Goal: Task Accomplishment & Management: Manage account settings

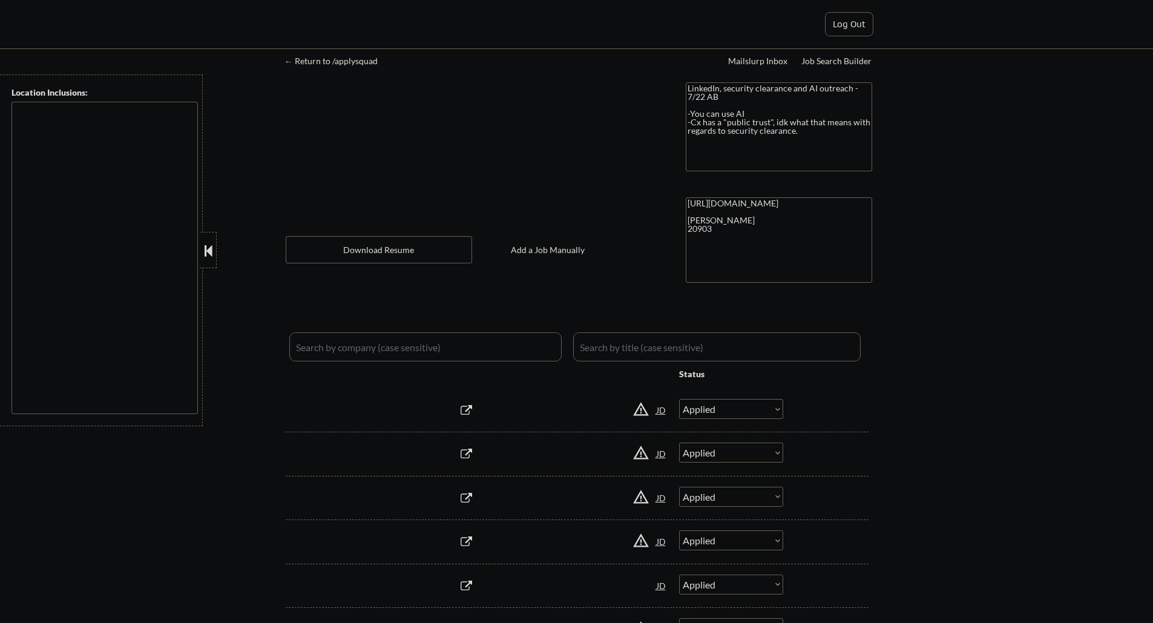
select select ""applied""
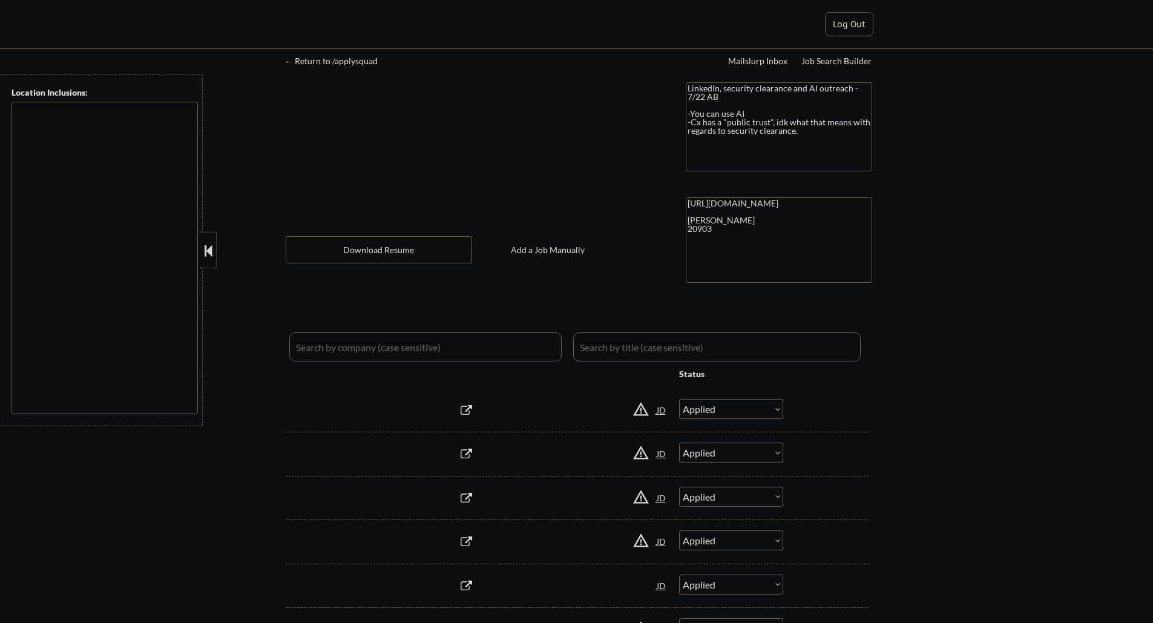
select select ""applied""
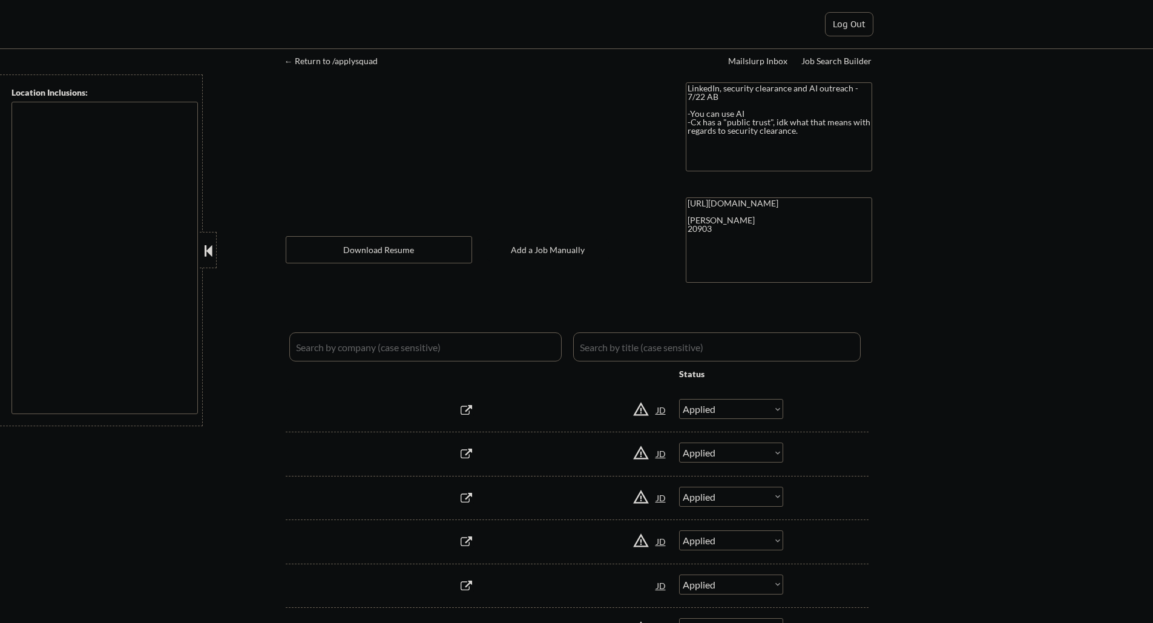
select select ""applied""
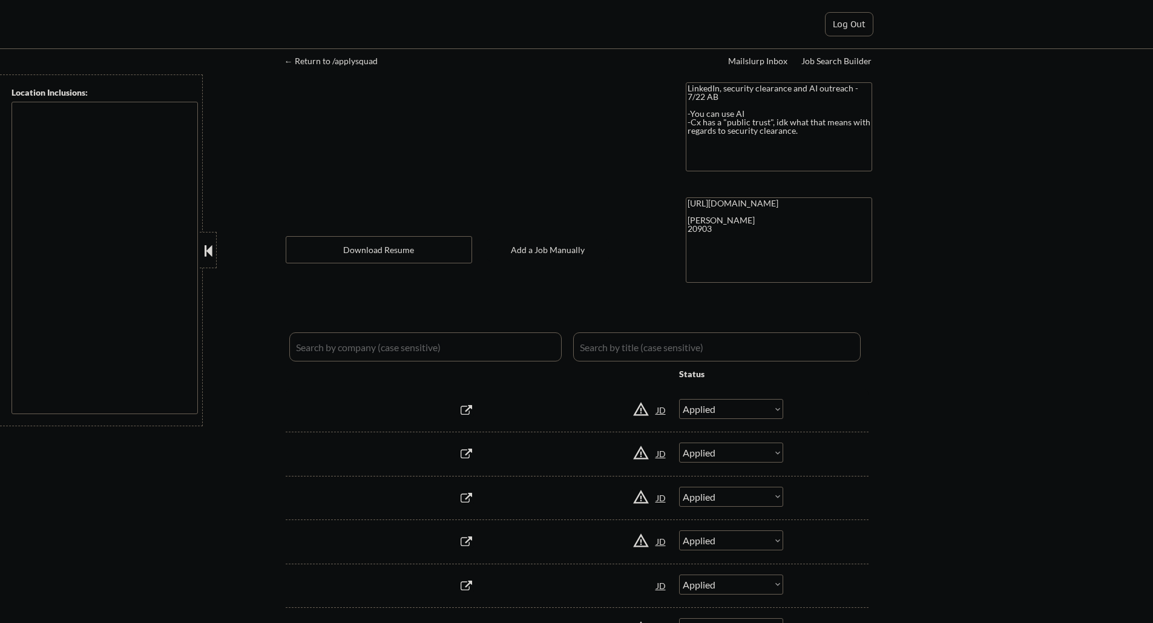
select select ""applied""
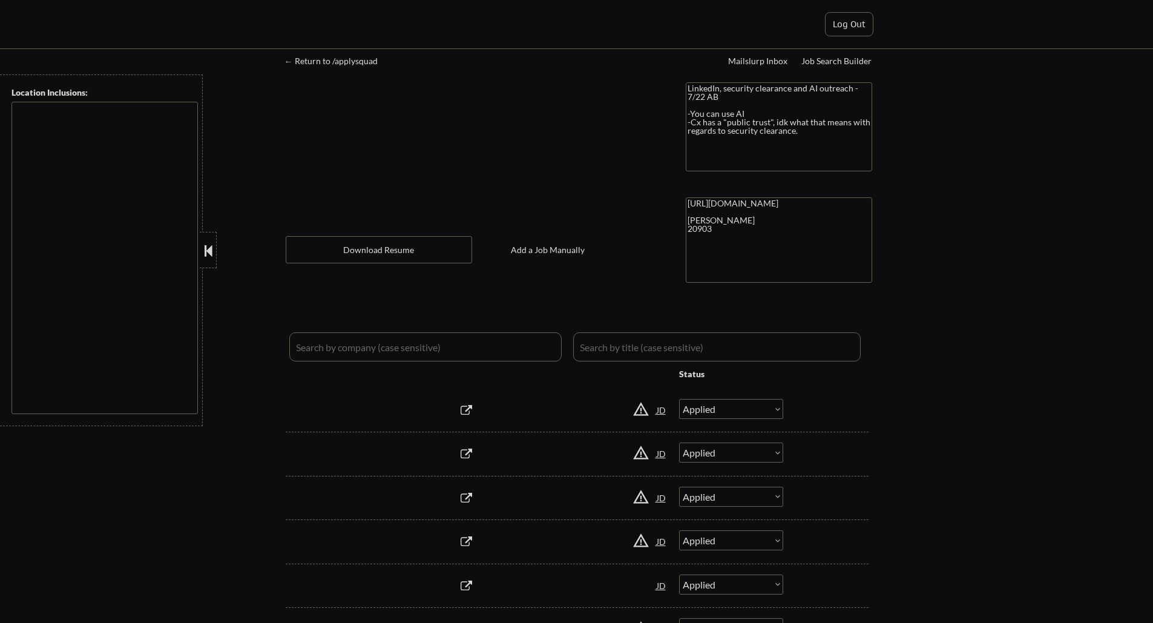
select select ""applied""
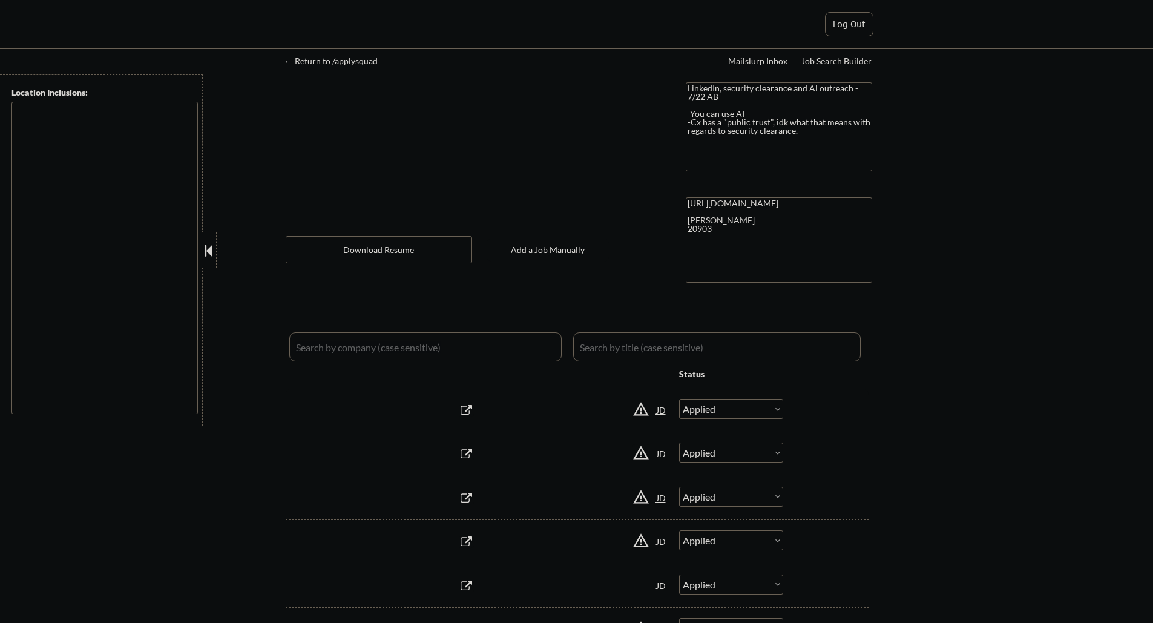
select select ""applied""
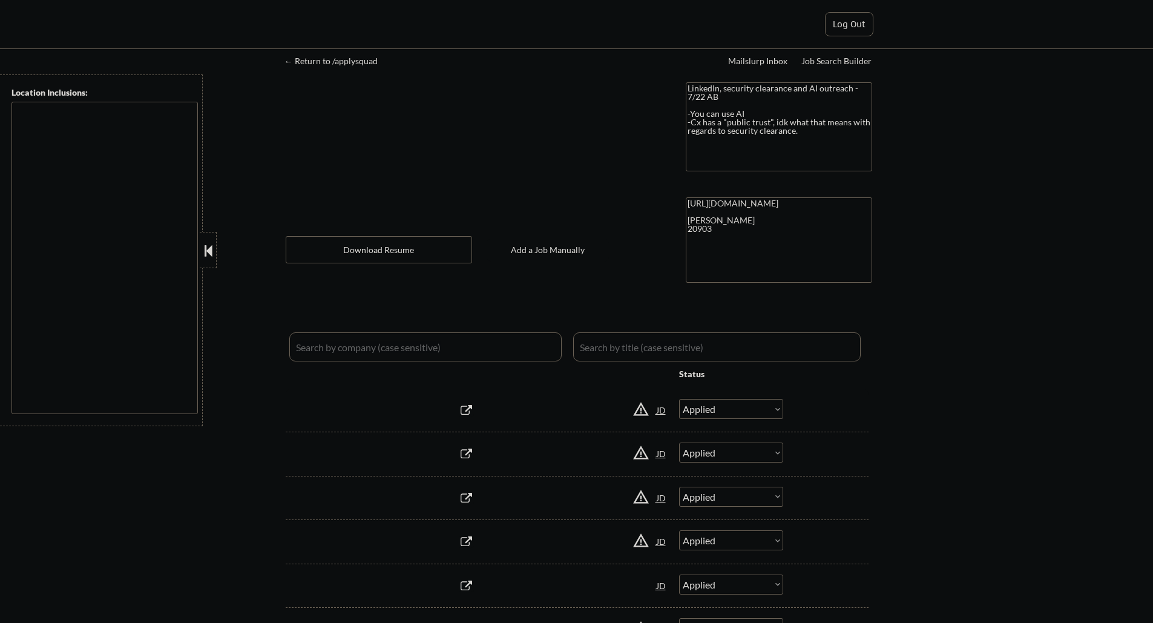
select select ""applied""
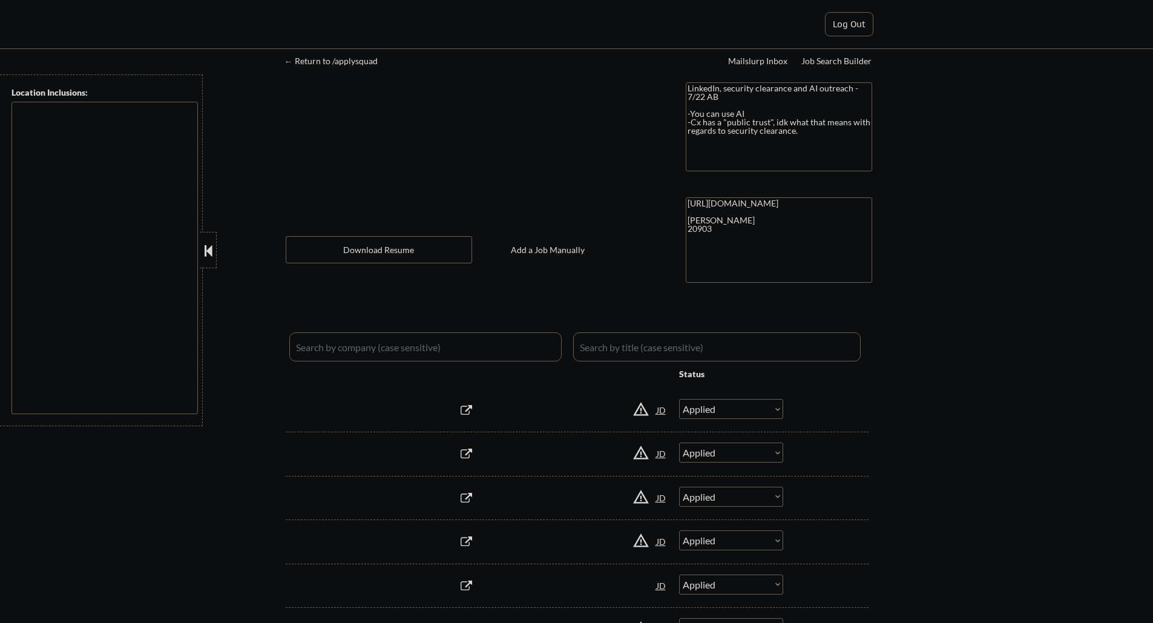
select select ""applied""
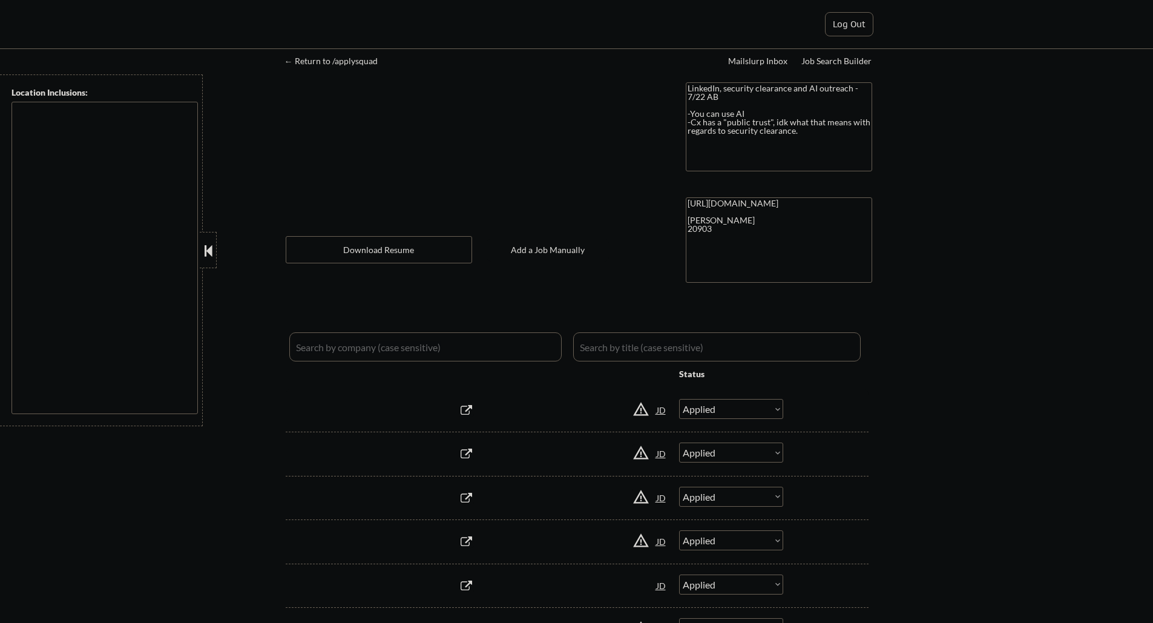
select select ""applied""
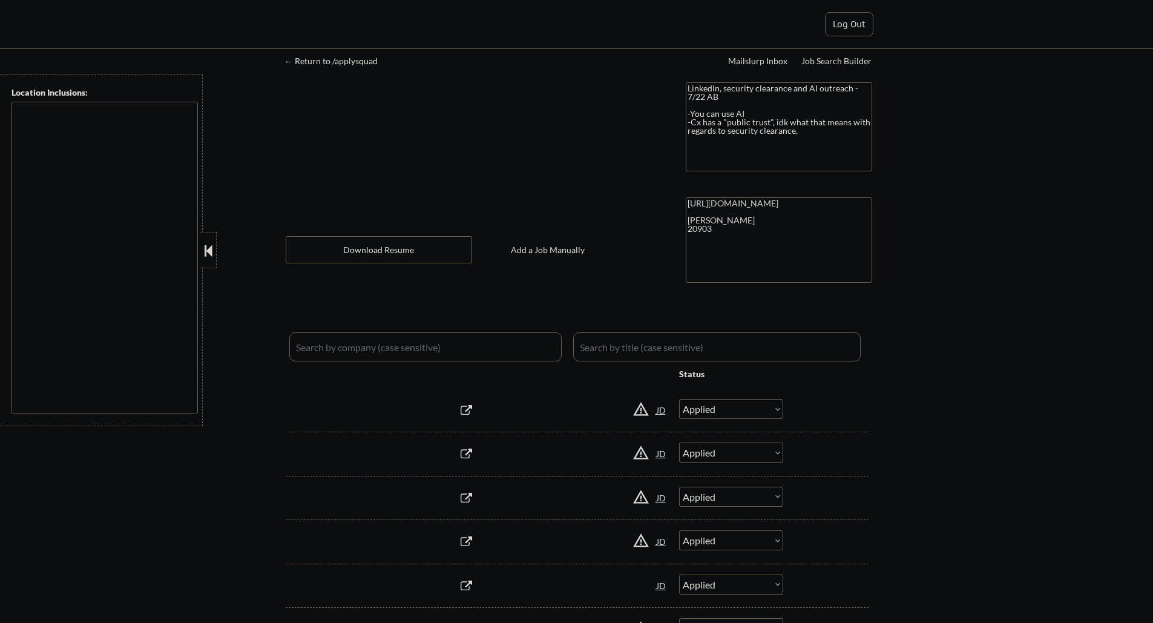
select select ""applied""
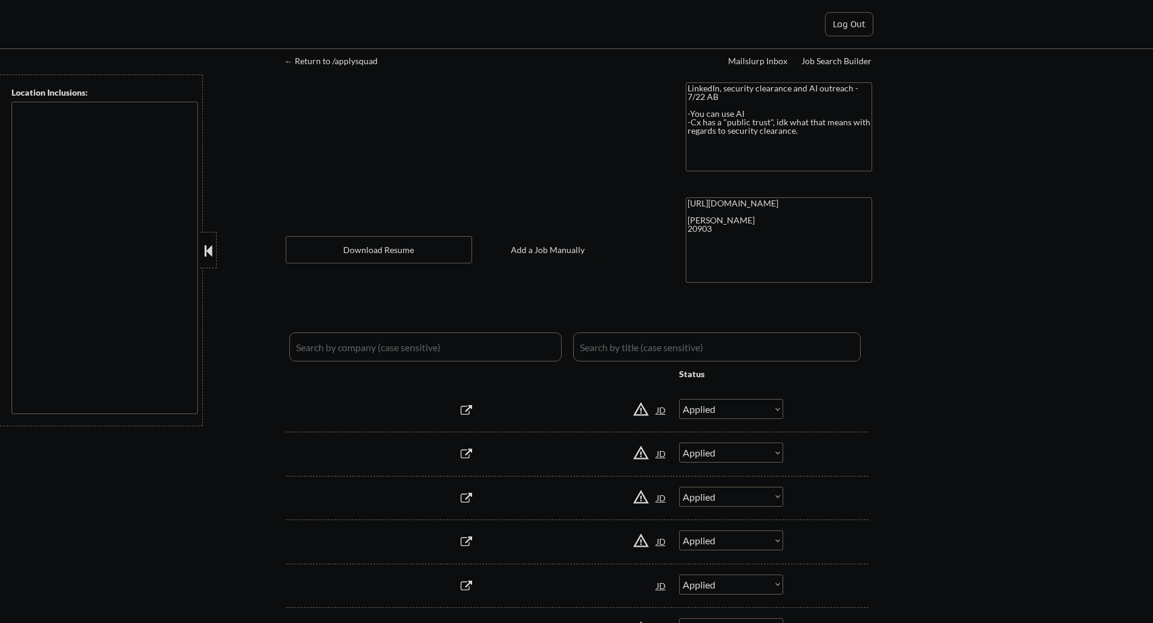
select select ""applied""
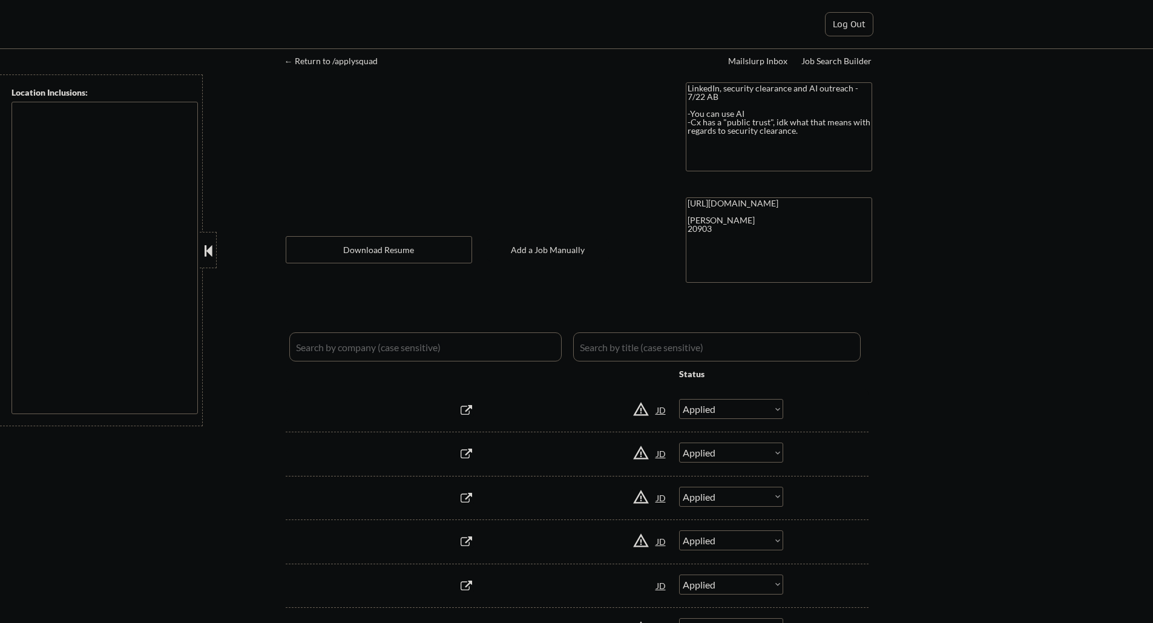
select select ""applied""
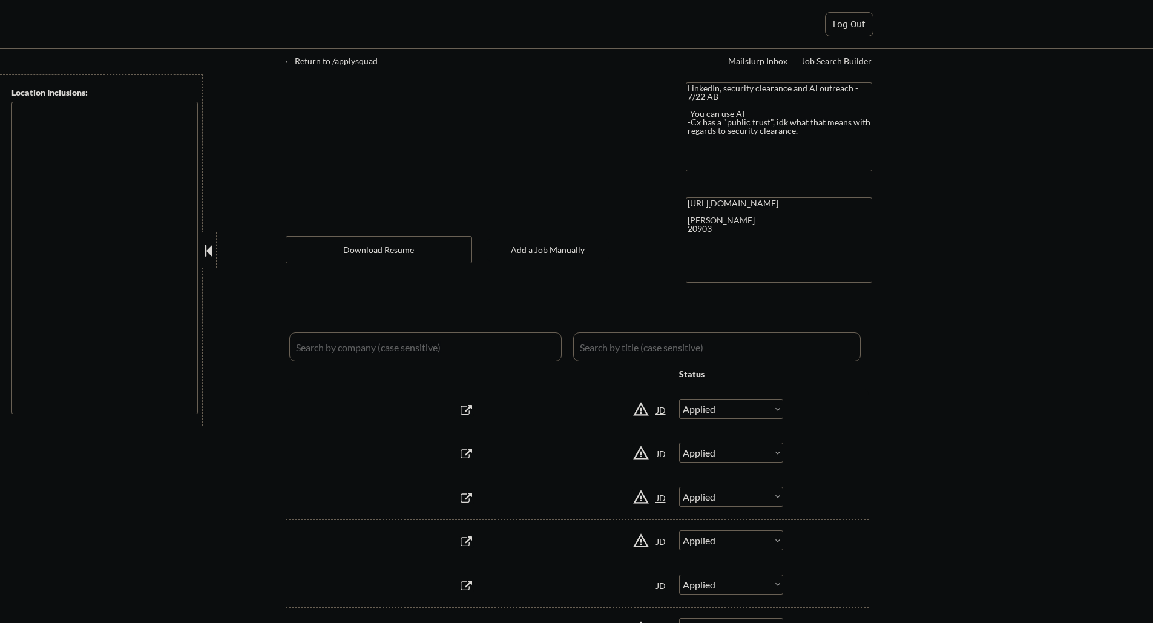
select select ""applied""
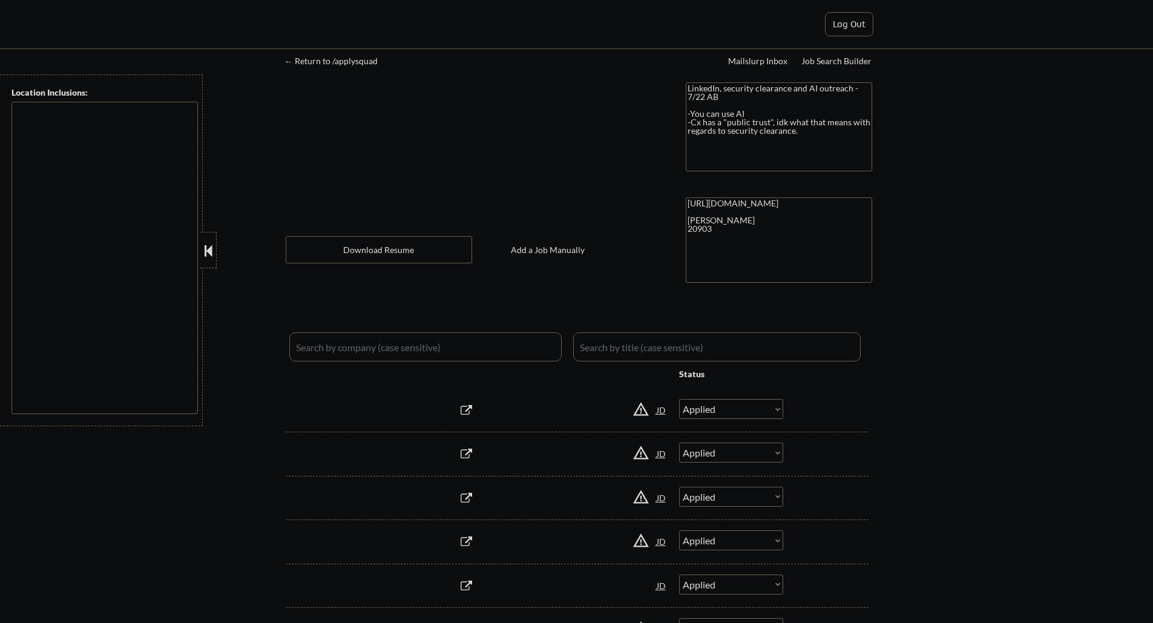
select select ""applied""
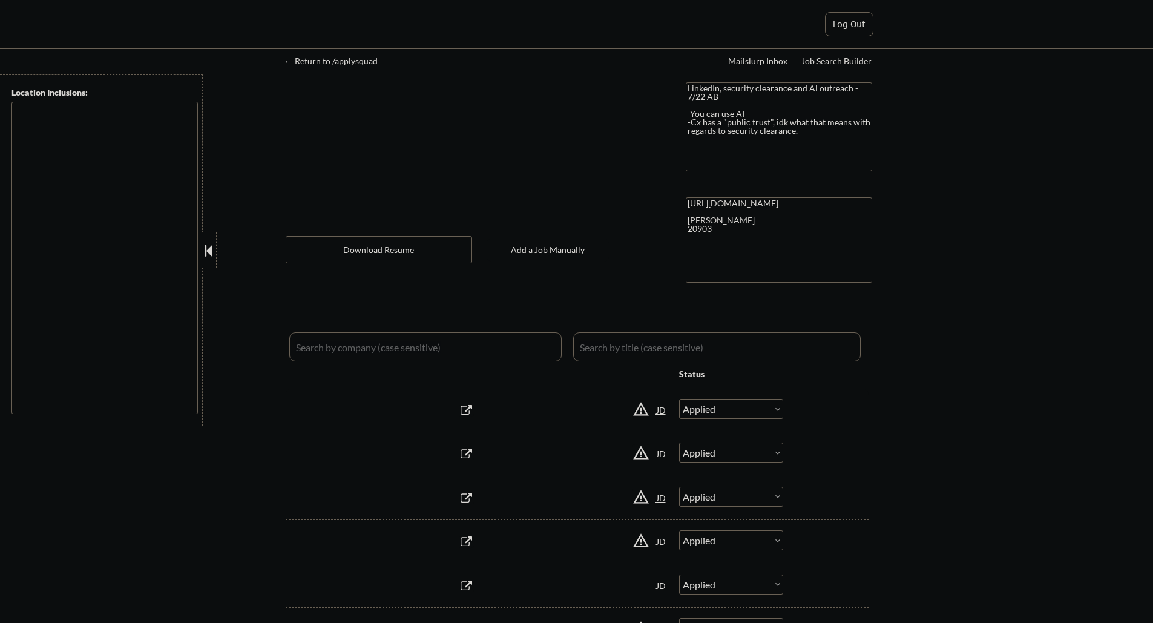
select select ""applied""
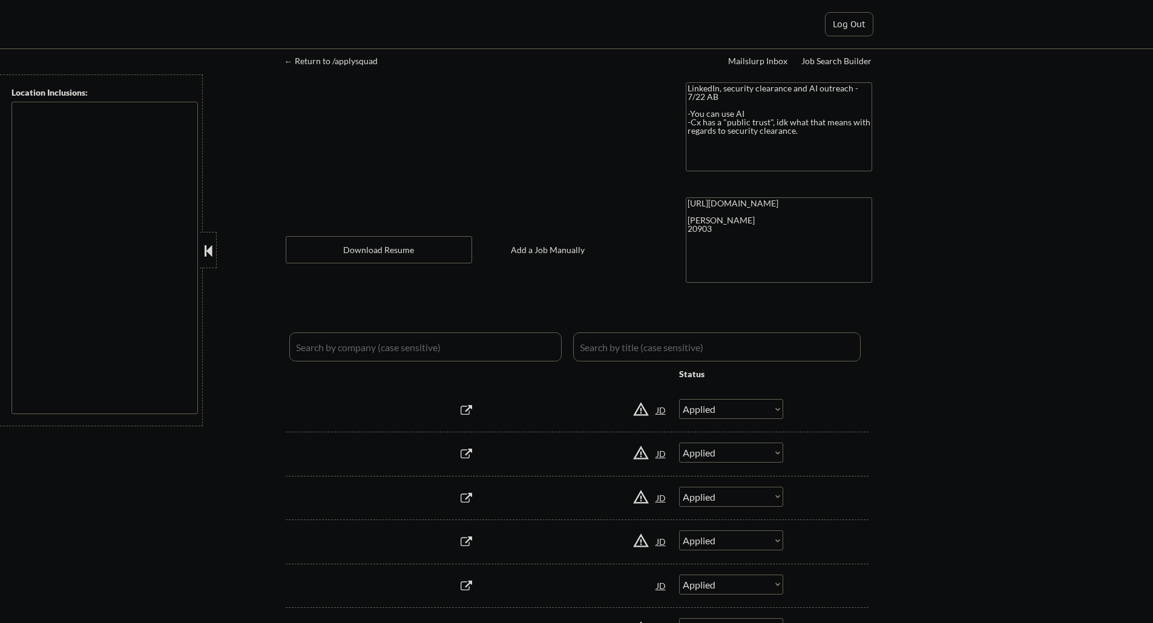
select select ""applied""
select select ""excluded__salary_""
select select ""excluded__expired_""
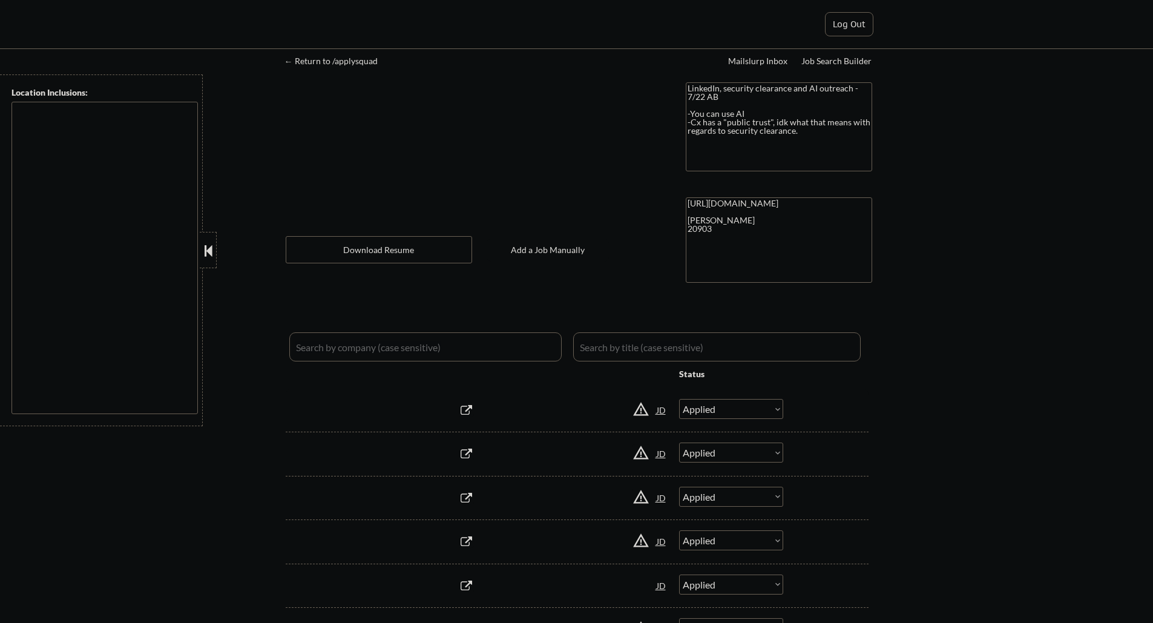
select select ""excluded__expired_""
select select ""excluded""
select select ""excluded__expired_""
select select ""excluded__location_""
select select ""excluded__salary_""
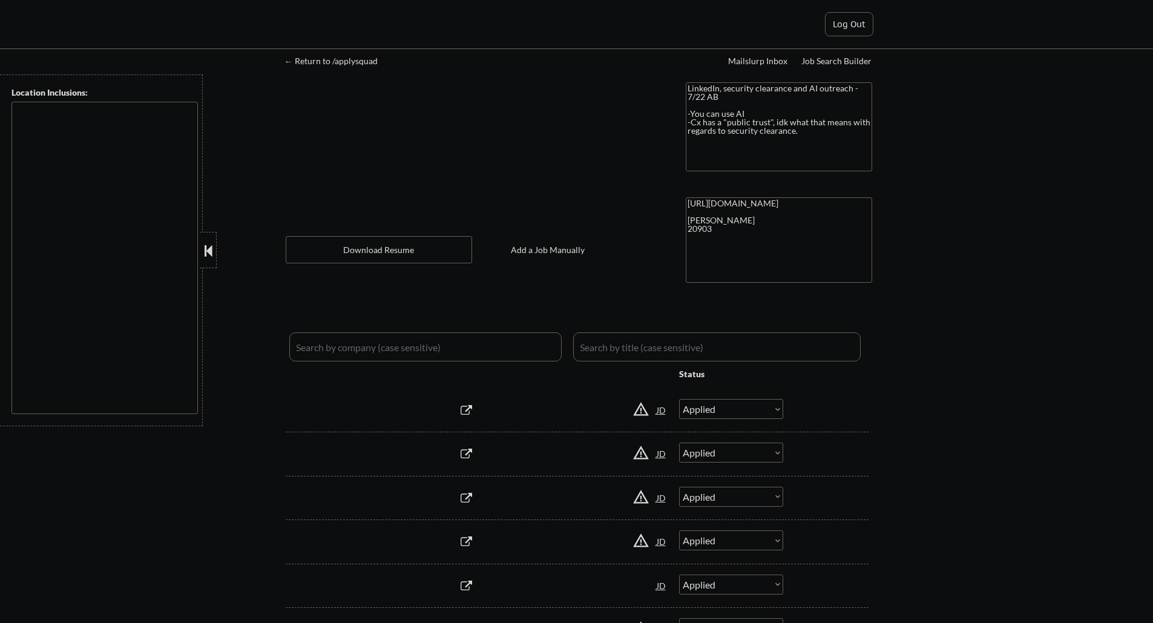
select select ""excluded__salary_""
select select ""excluded__expired_""
select select ""excluded__salary_""
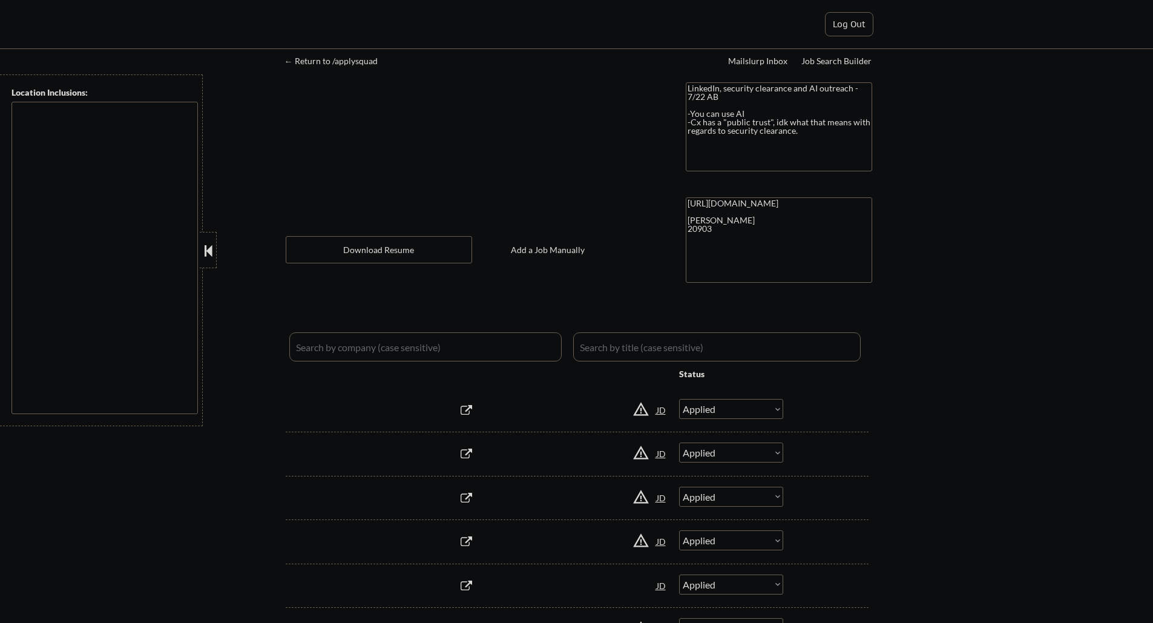
select select ""excluded__expired_""
select select ""excluded__salary_""
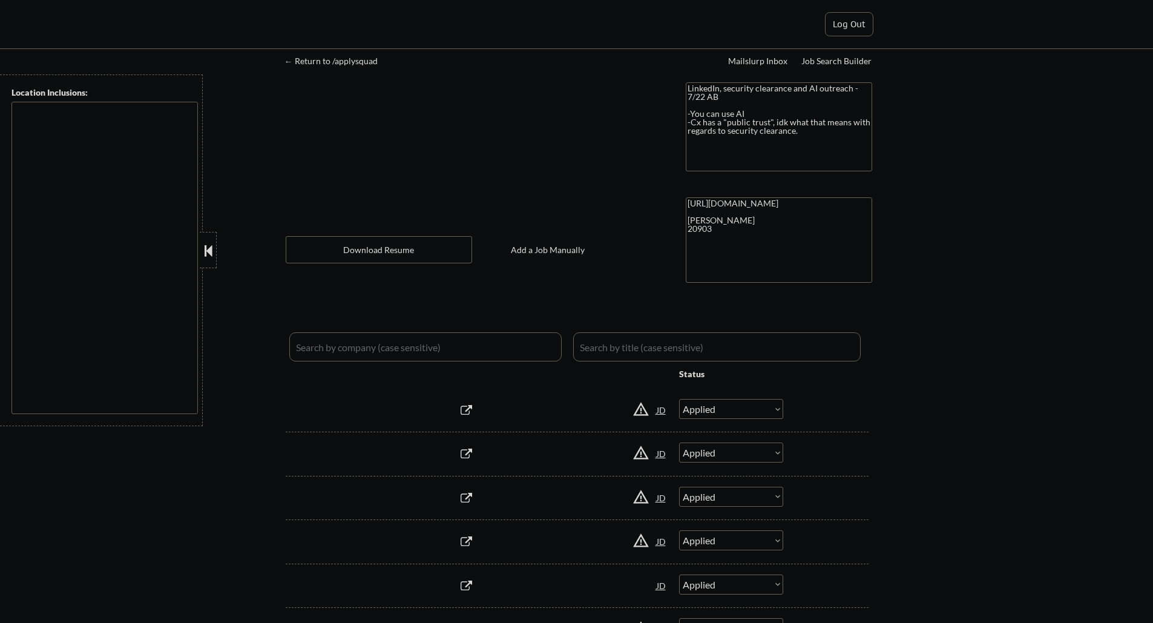
select select ""excluded__expired_""
select select ""excluded""
select select ""excluded__expired_""
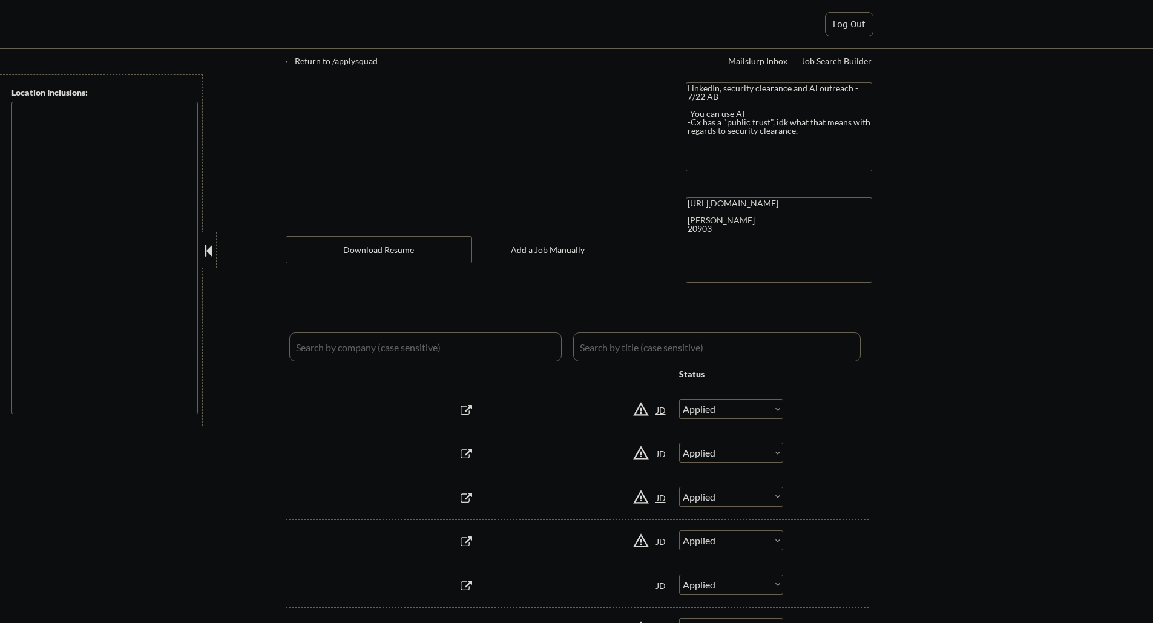
type textarea "[GEOGRAPHIC_DATA], [GEOGRAPHIC_DATA] [GEOGRAPHIC_DATA], [GEOGRAPHIC_DATA] [GEOG…"
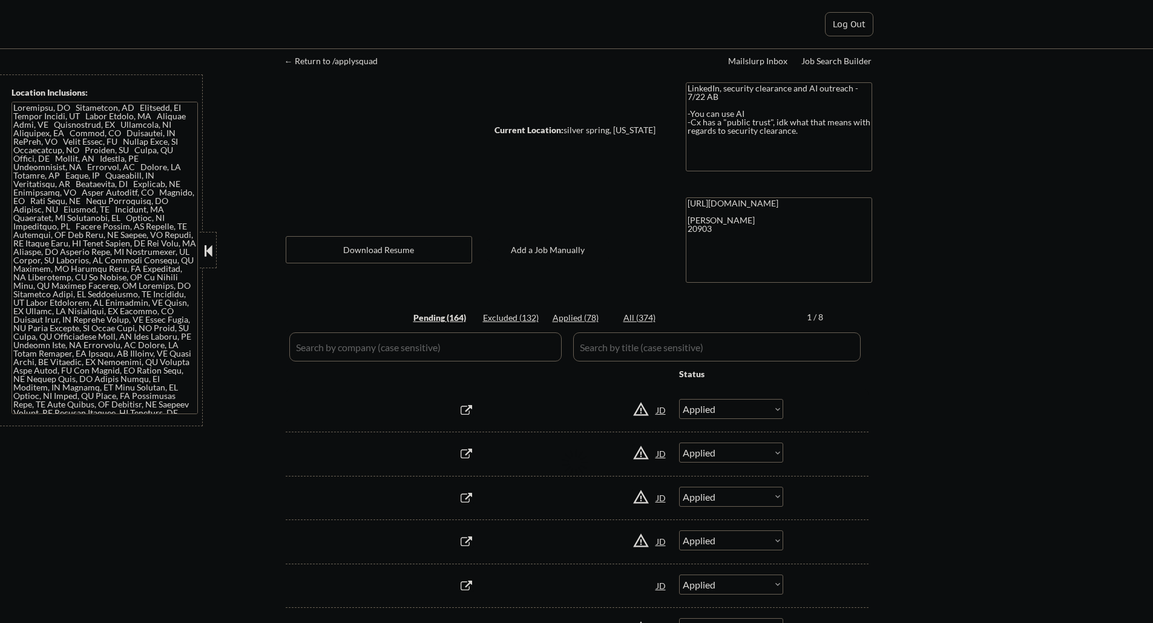
select select ""pending""
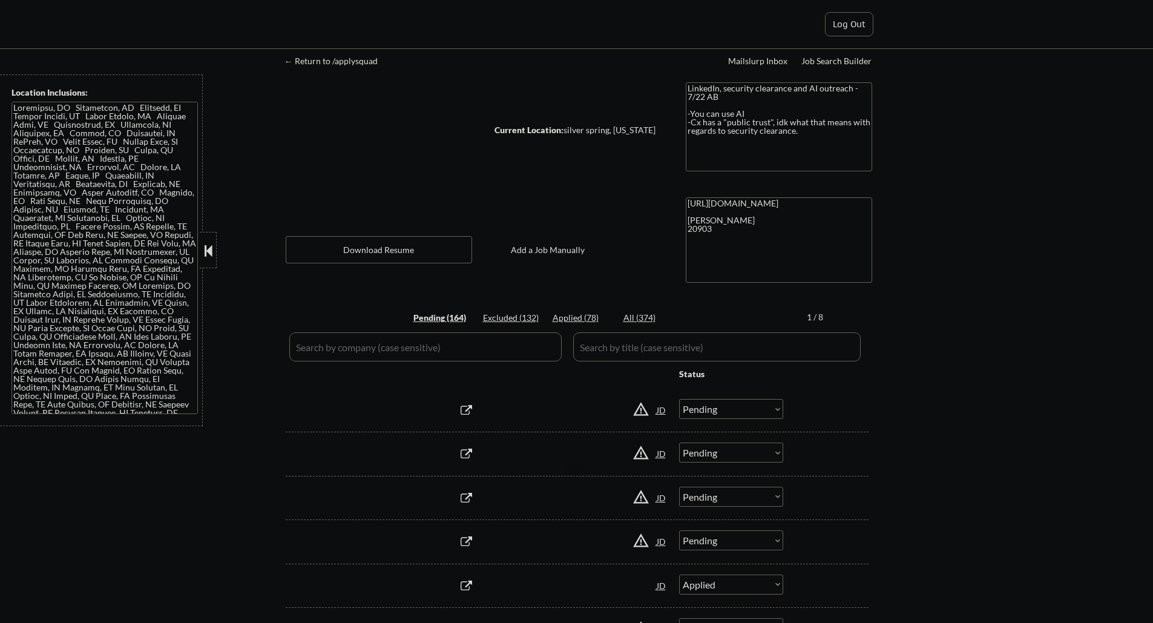
select select ""pending""
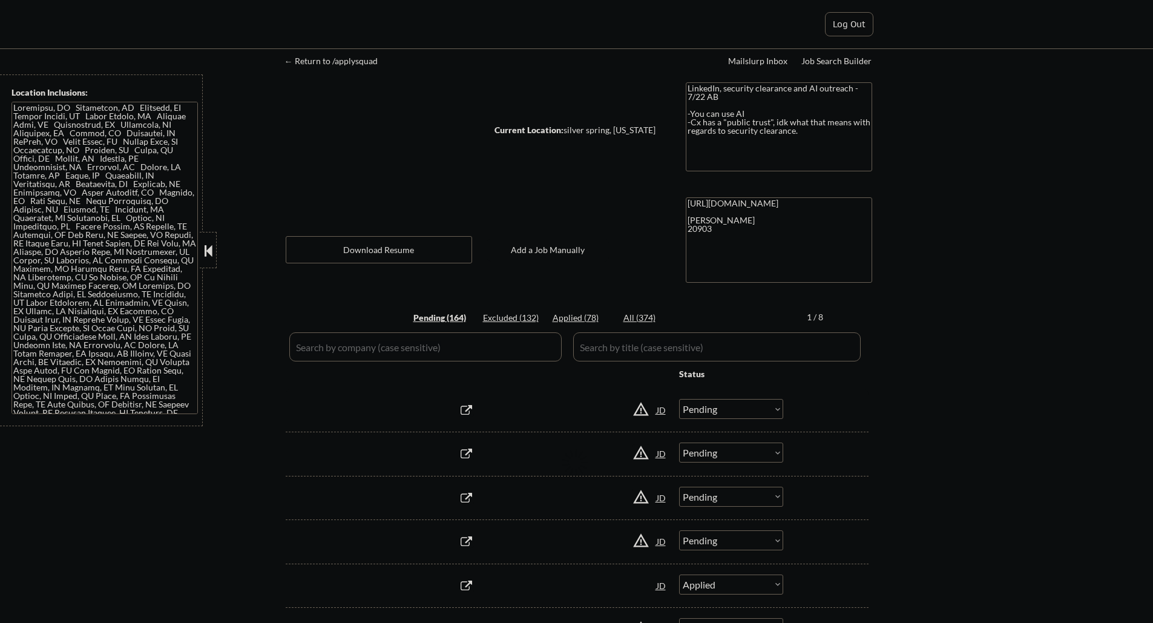
select select ""pending""
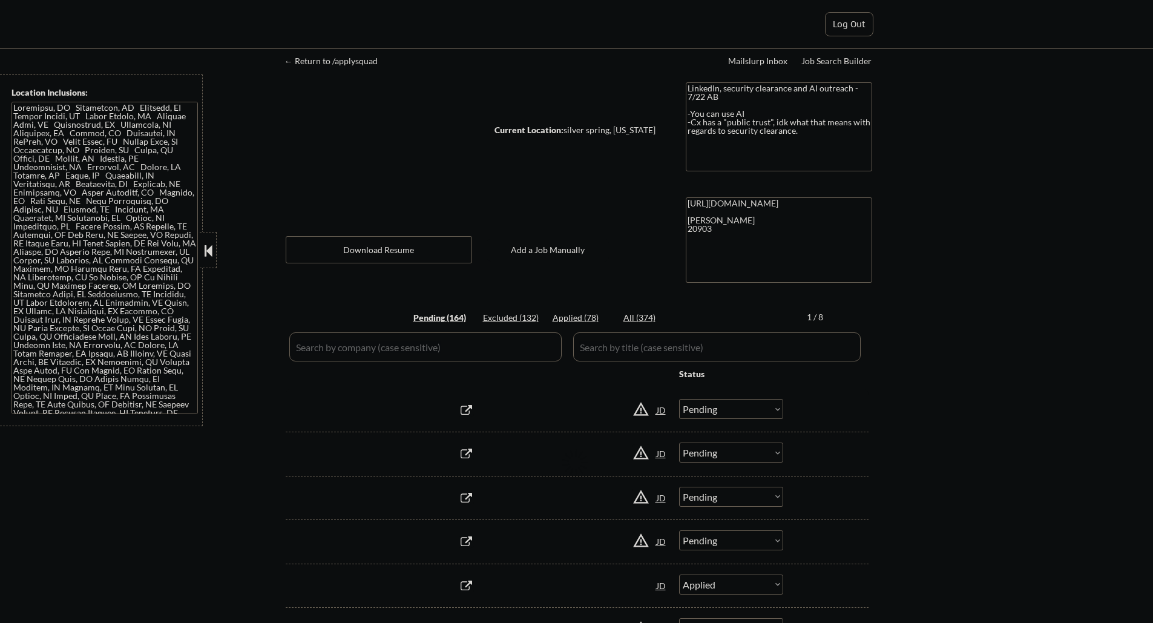
select select ""pending""
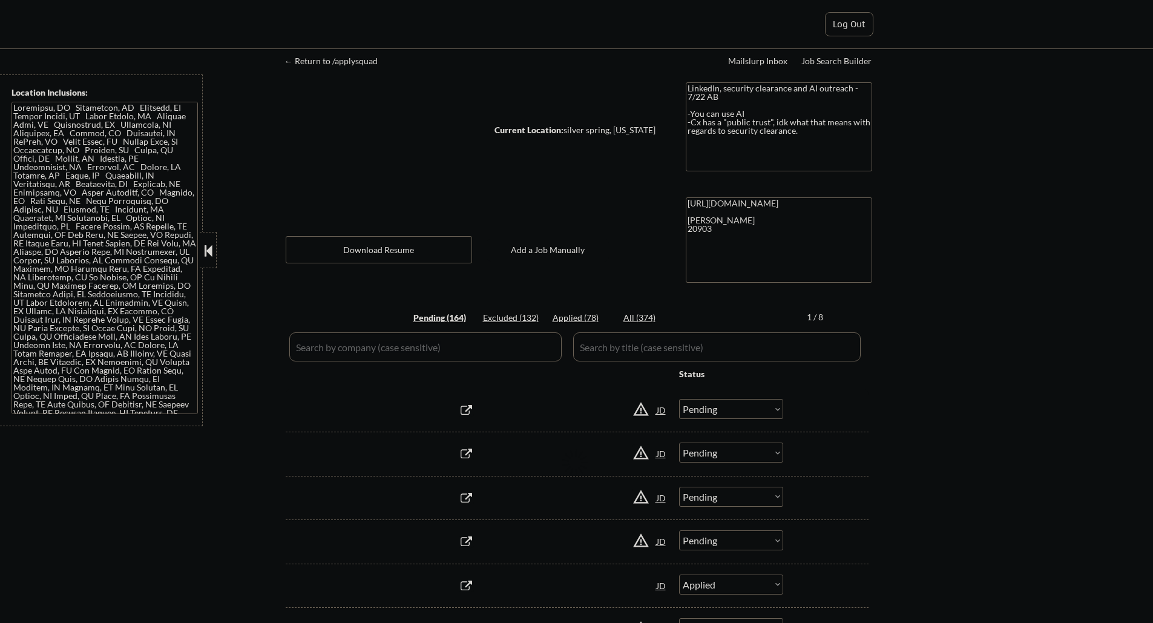
select select ""pending""
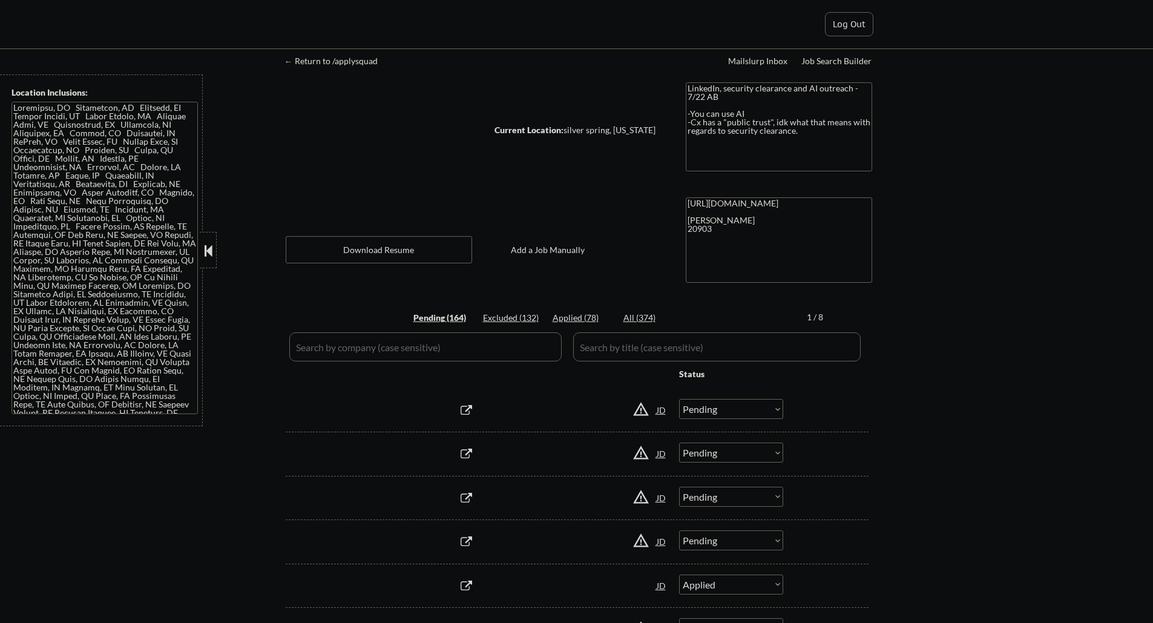
select select ""pending""
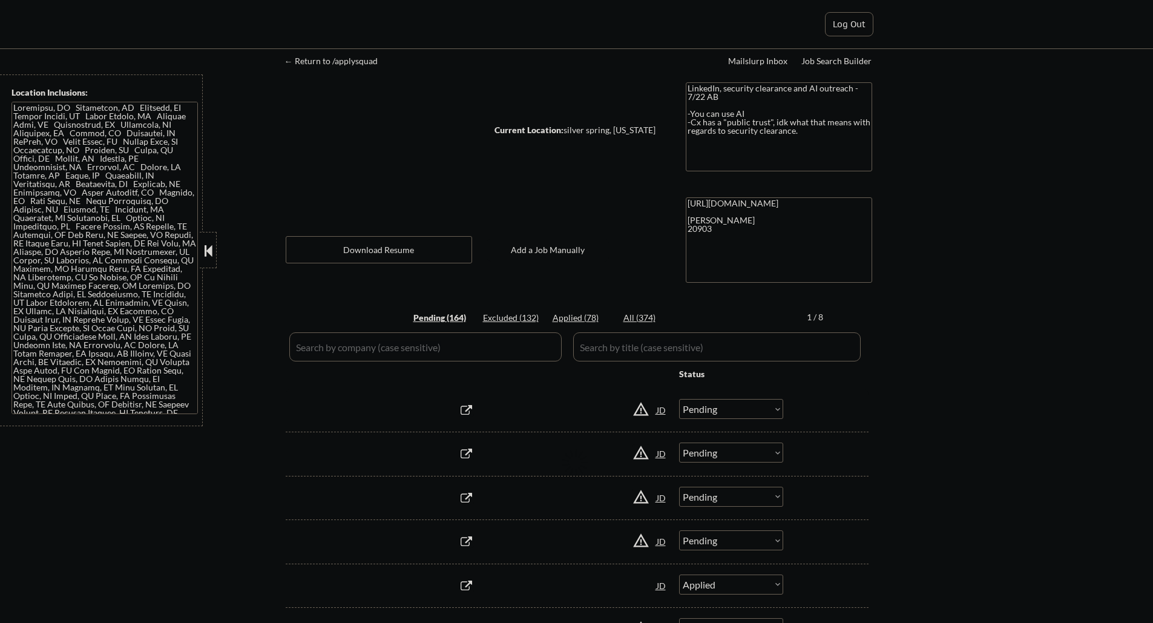
select select ""pending""
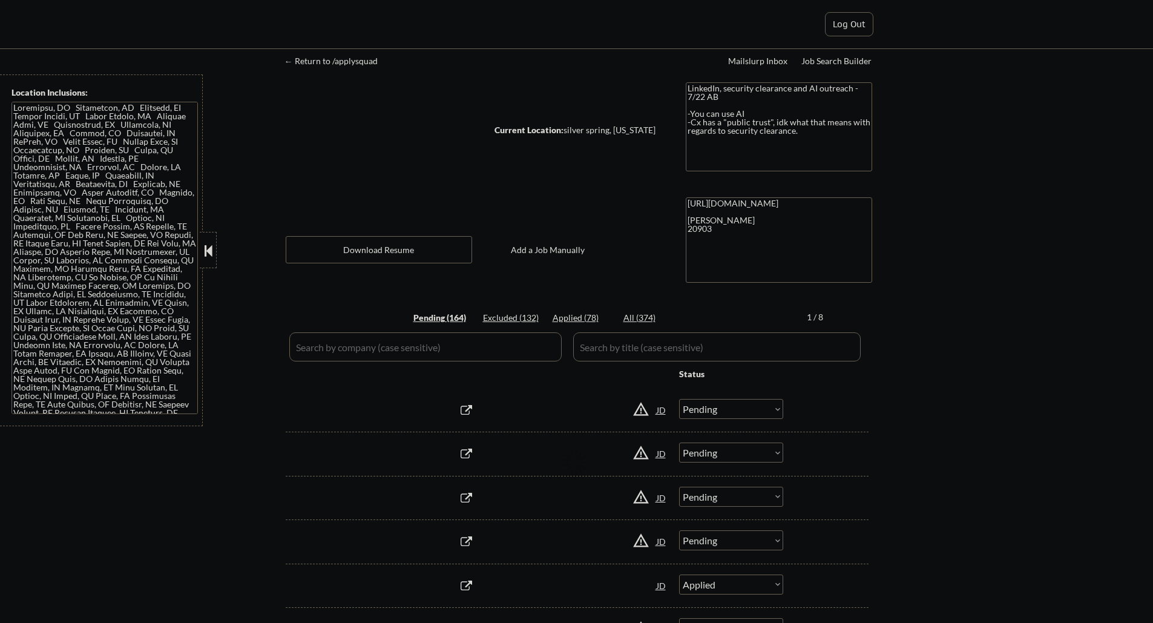
select select ""pending""
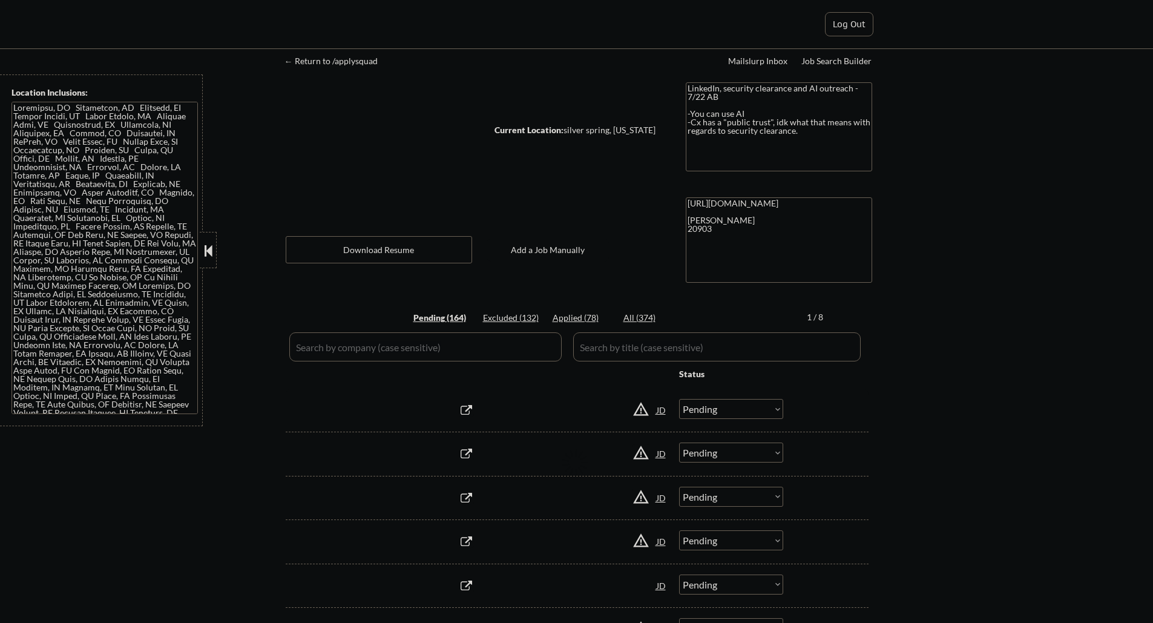
select select ""pending""
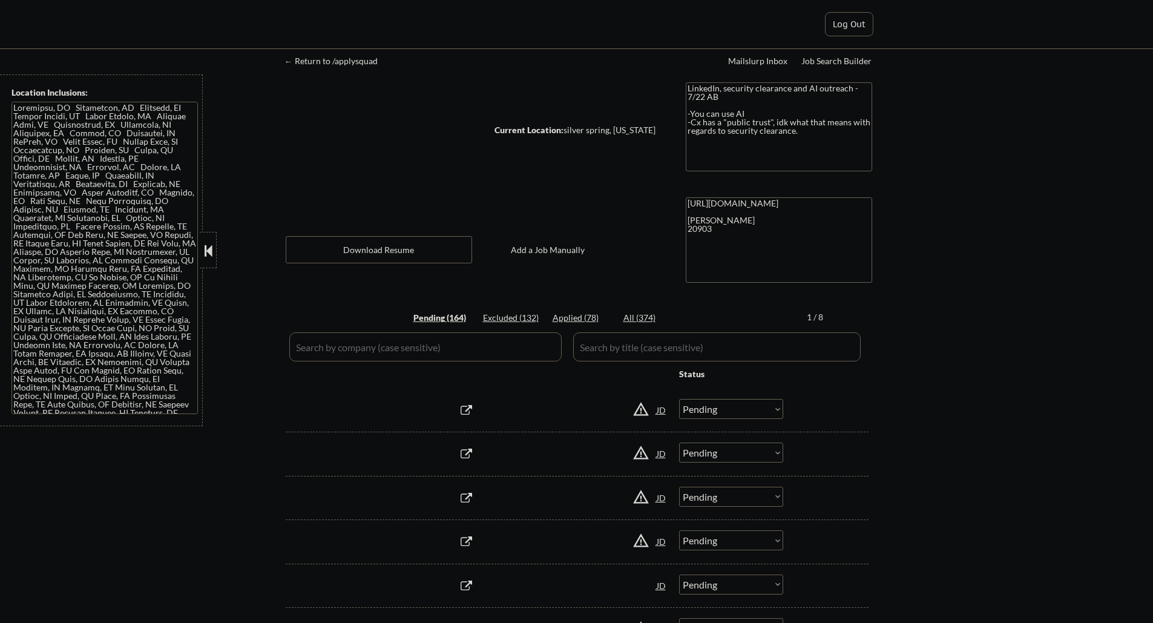
select select ""pending""
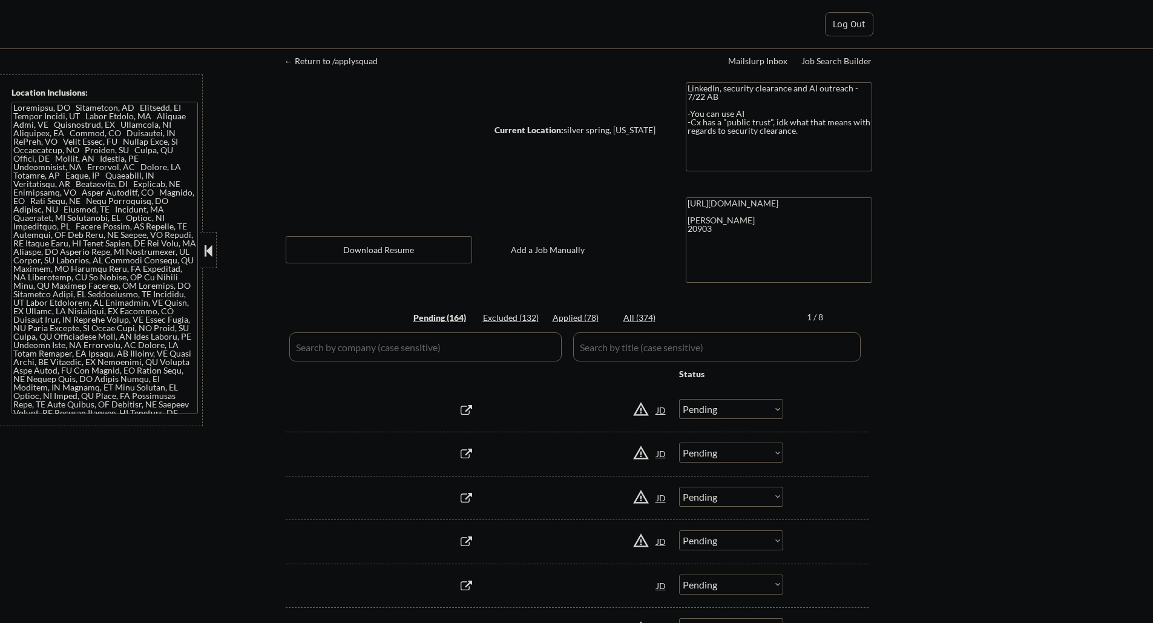
select select ""pending""
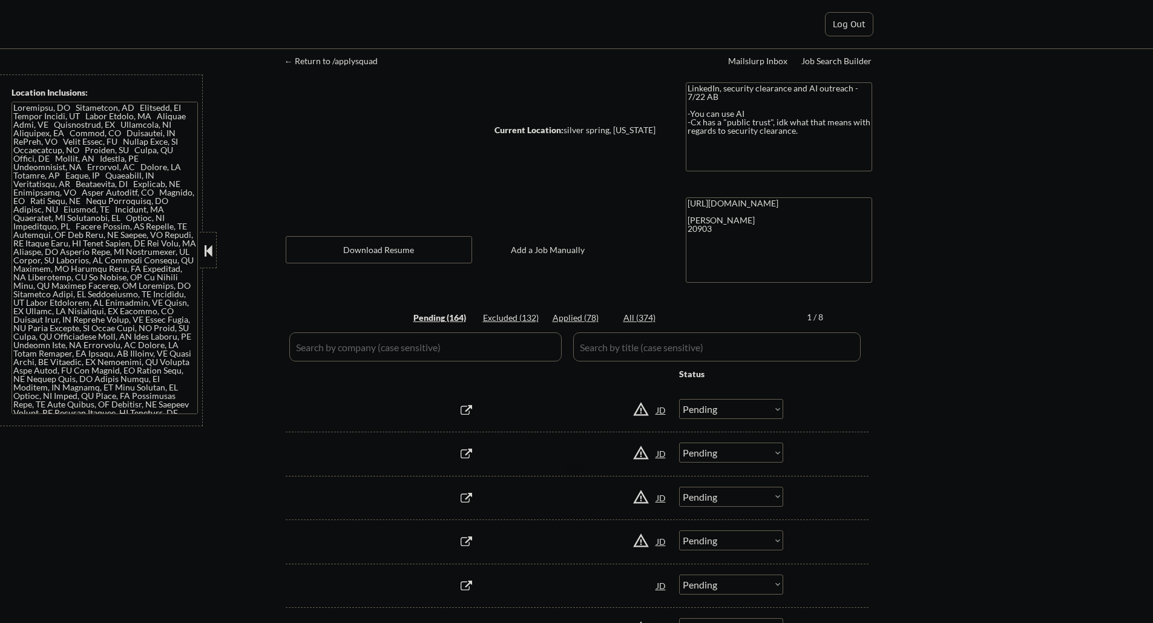
select select ""pending""
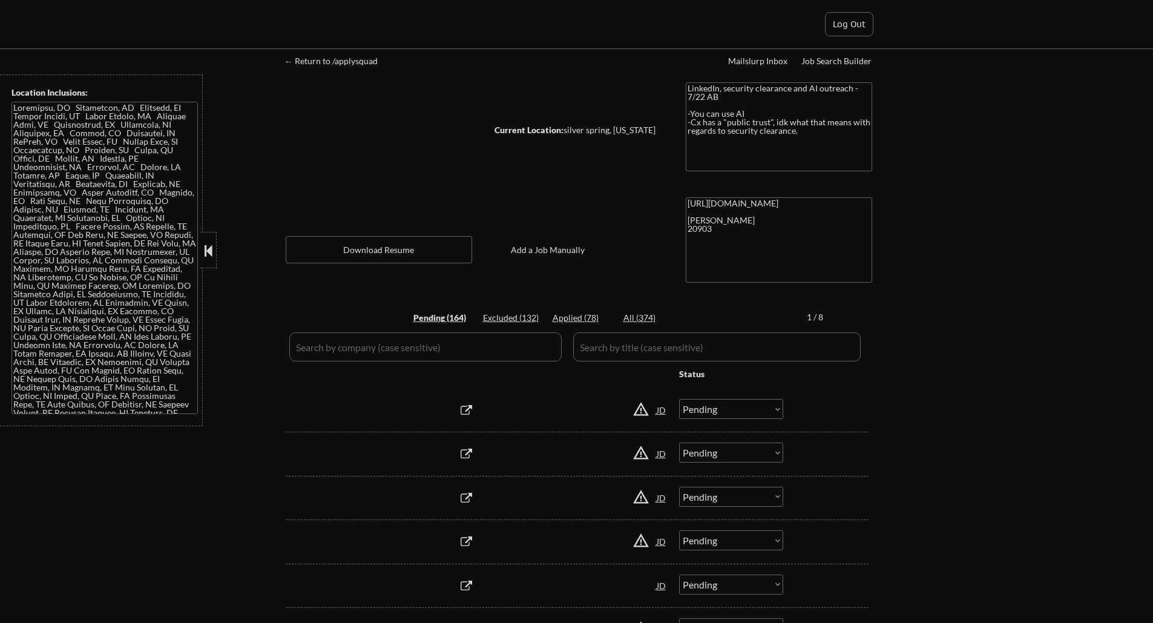
select select ""pending""
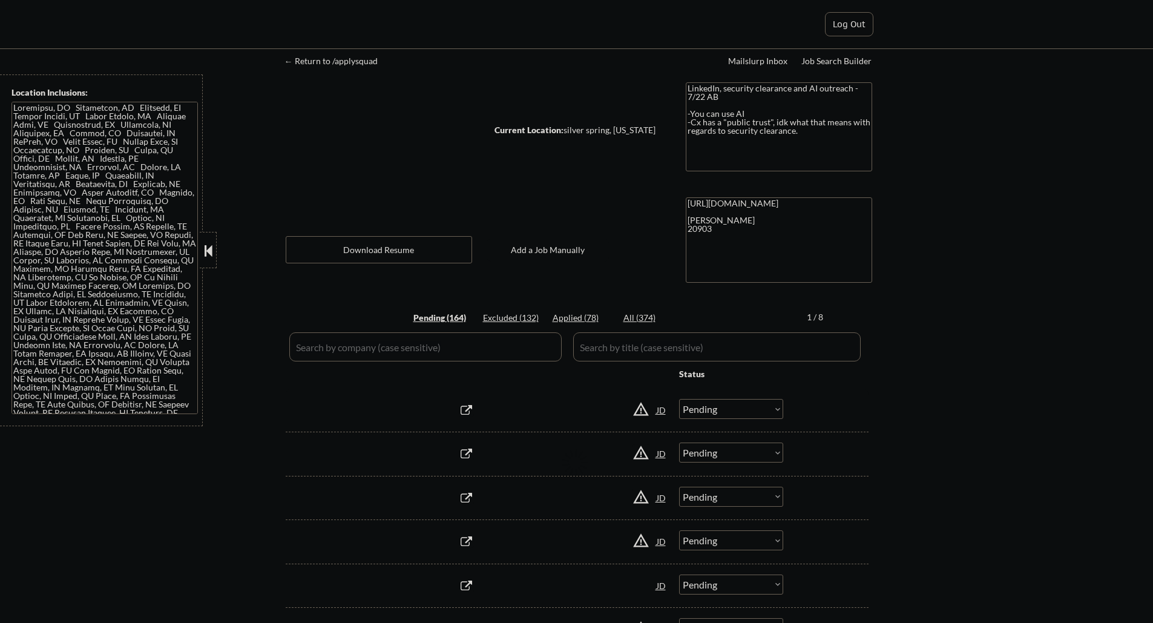
select select ""pending""
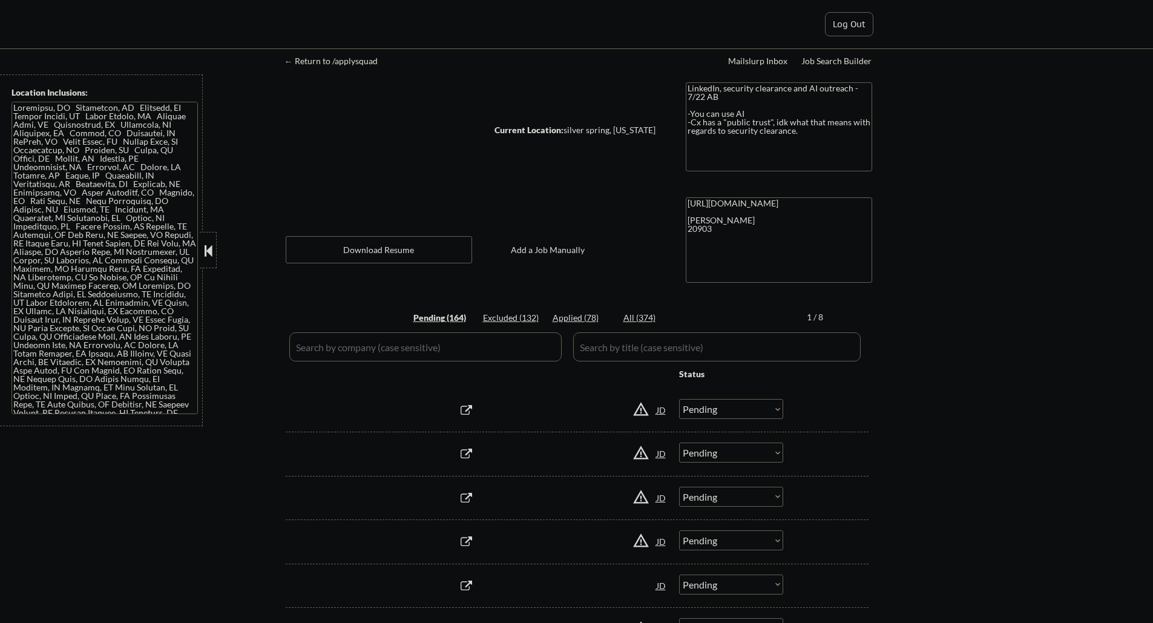
select select ""pending""
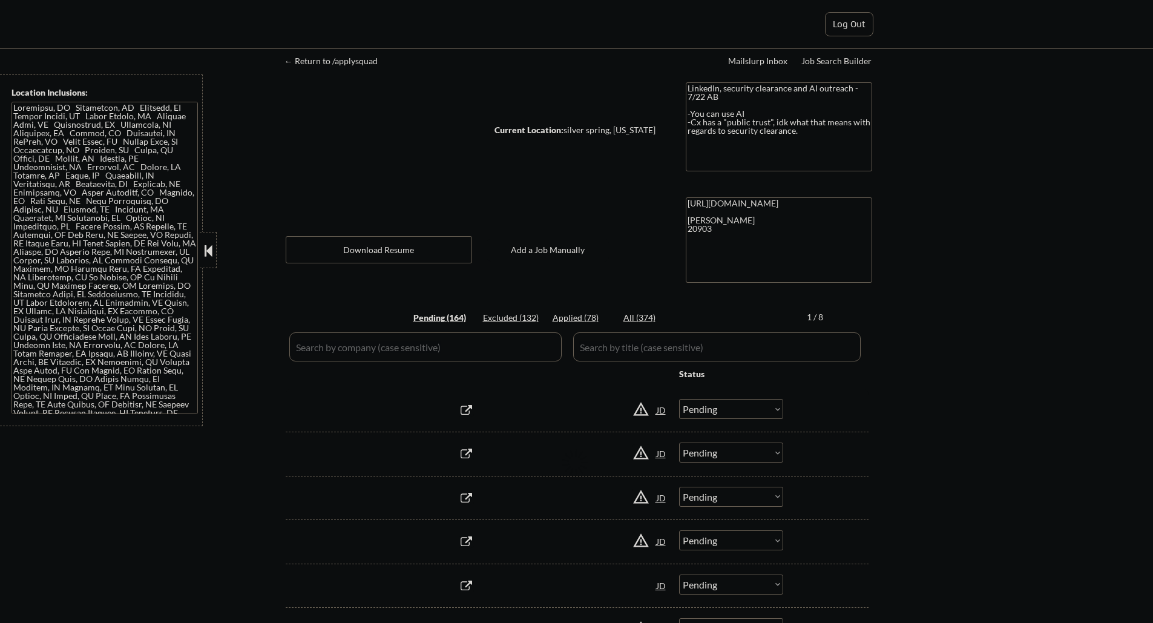
select select ""pending""
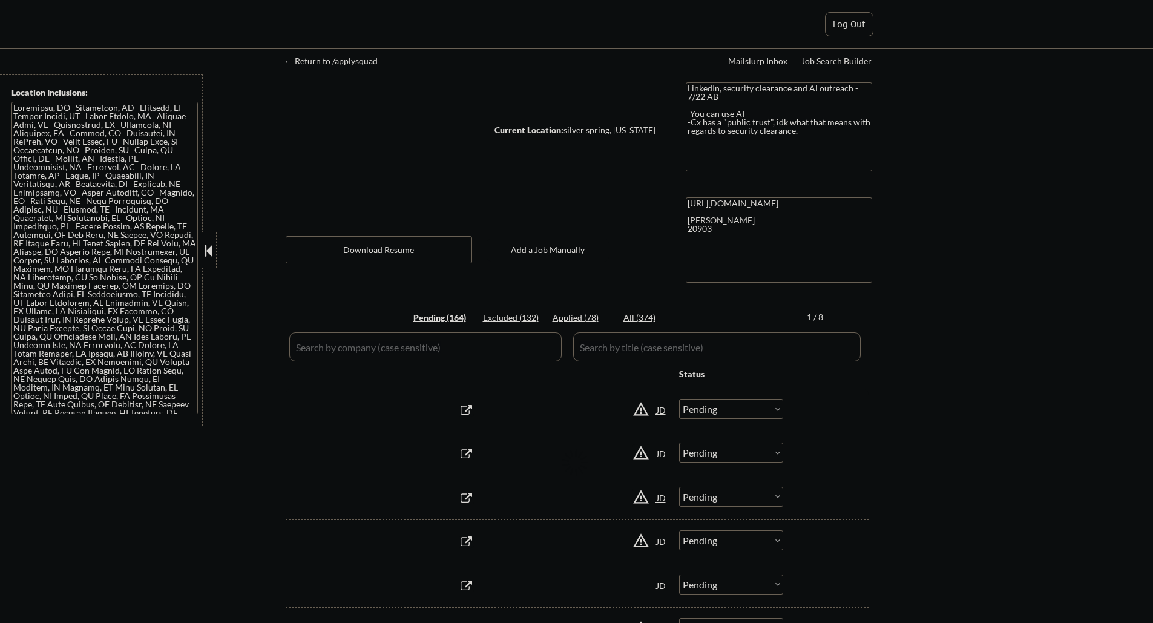
select select ""pending""
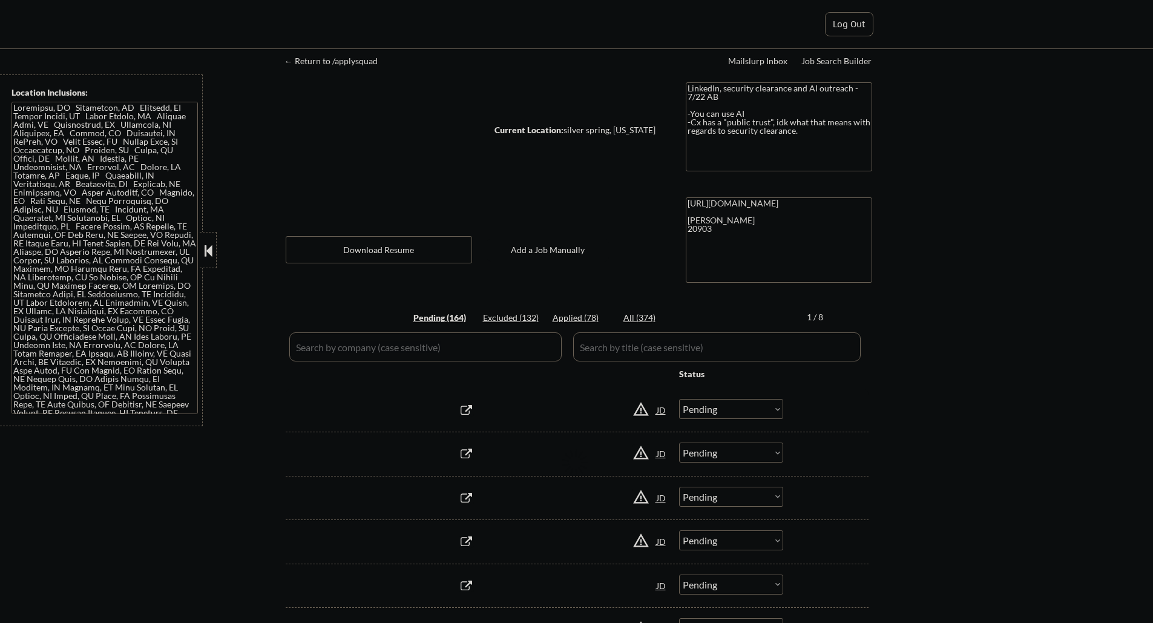
select select ""pending""
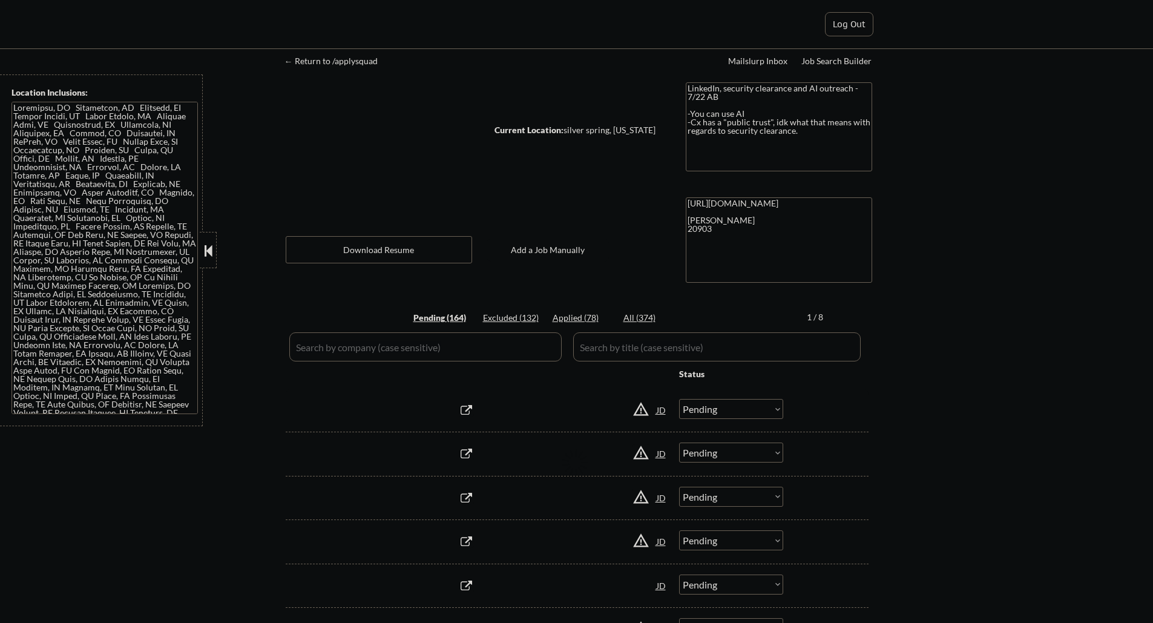
select select ""pending""
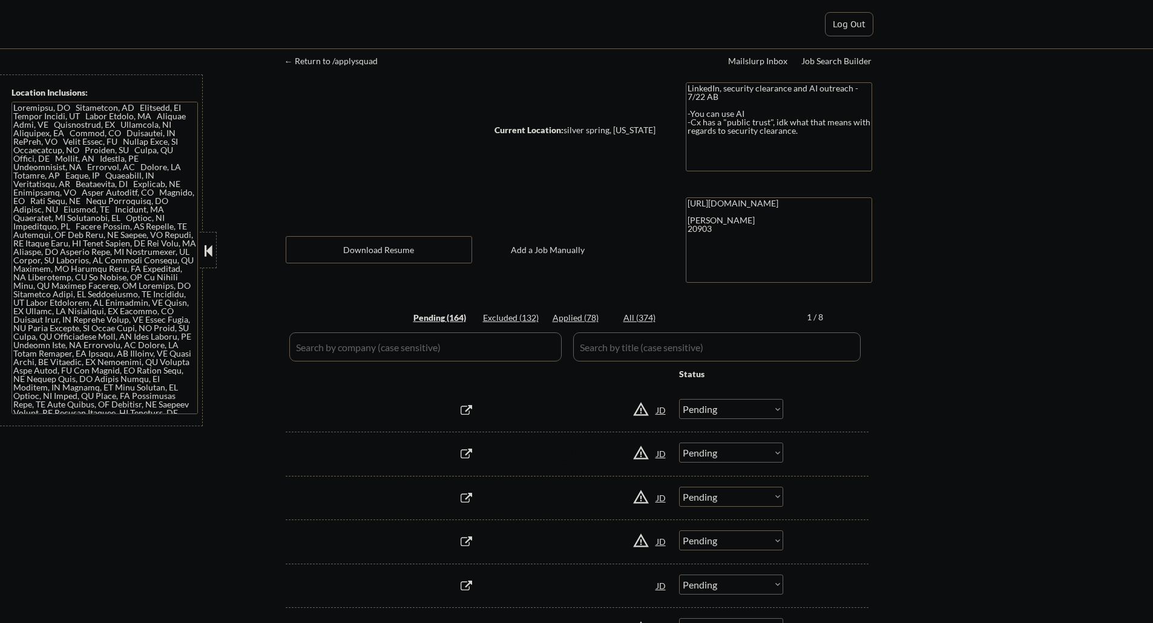
select select ""pending""
